Goal: Register for event/course

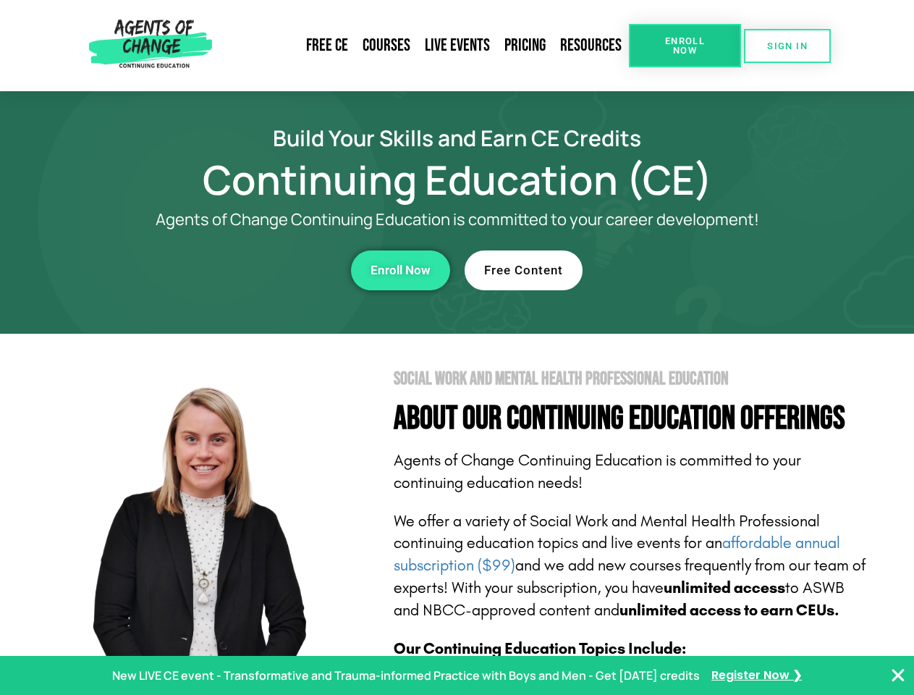
click at [457, 347] on section "Social Work and Mental Health Professional Education About Our Continuing Educa…" at bounding box center [457, 638] width 914 height 608
click at [591, 46] on link "Resources" at bounding box center [591, 45] width 76 height 33
click at [685, 46] on span "Enroll Now" at bounding box center [685, 45] width 66 height 19
click at [787, 46] on span "SIGN IN" at bounding box center [787, 45] width 41 height 9
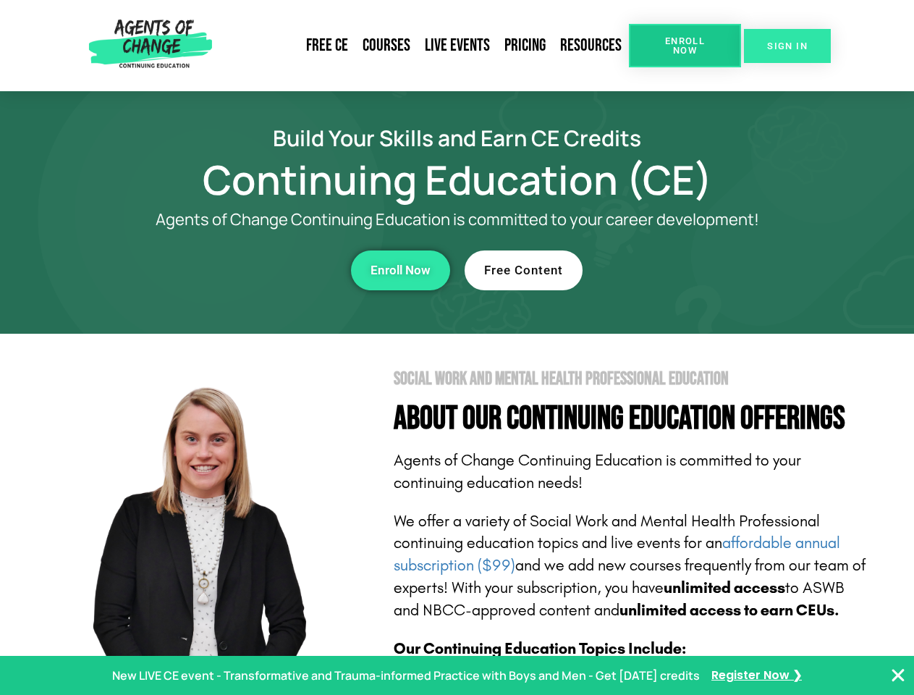
click at [787, 46] on span "SIGN IN" at bounding box center [787, 45] width 41 height 9
click at [251, 270] on div "Enroll Now" at bounding box center [251, 270] width 398 height 40
click at [400, 270] on span "Enroll Now" at bounding box center [400, 270] width 60 height 12
